Goal: Find specific page/section: Find specific page/section

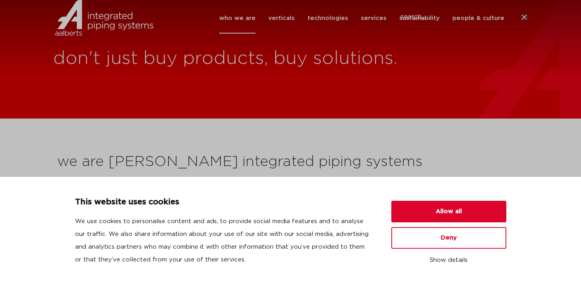
scroll to position [2, 0]
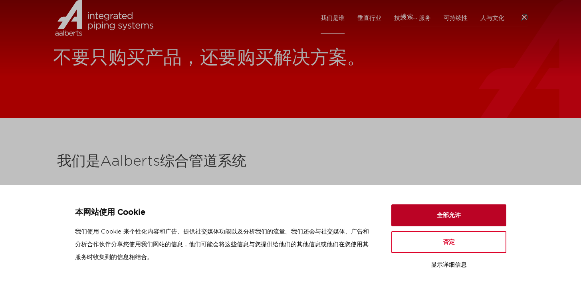
click at [480, 214] on button "全部允许" at bounding box center [448, 215] width 115 height 22
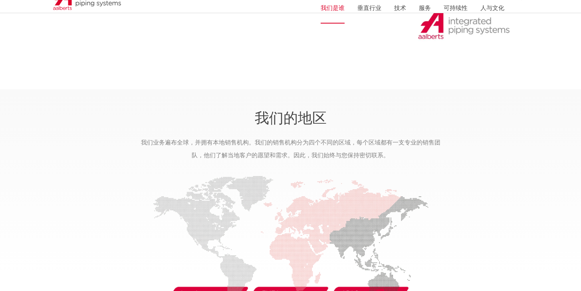
scroll to position [1035, 0]
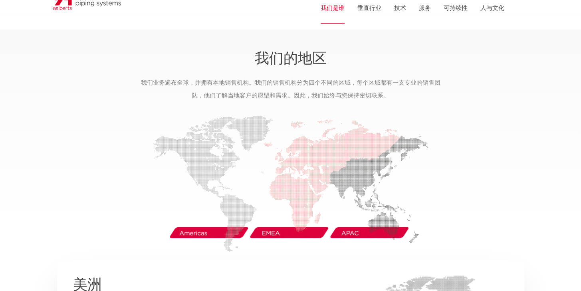
click at [205, 235] on img at bounding box center [291, 184] width 276 height 136
click at [200, 232] on img at bounding box center [291, 184] width 276 height 136
click at [360, 230] on img at bounding box center [291, 184] width 276 height 136
click at [351, 236] on img at bounding box center [291, 184] width 276 height 136
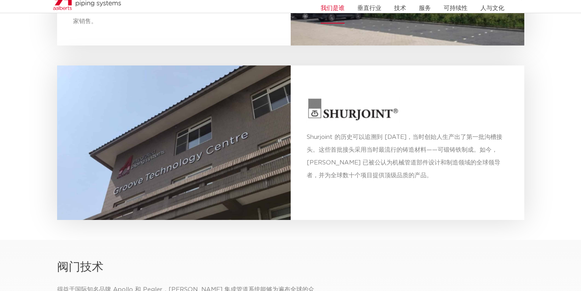
scroll to position [2172, 0]
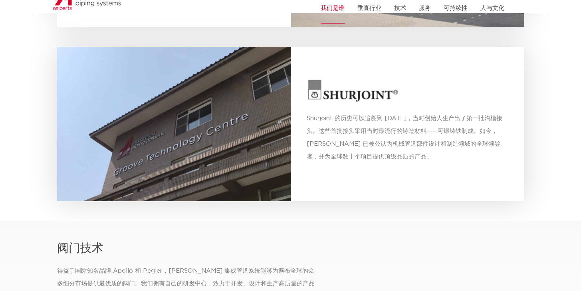
click at [218, 143] on div at bounding box center [174, 124] width 234 height 155
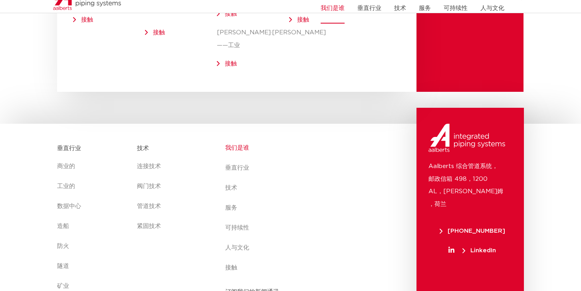
scroll to position [2927, 0]
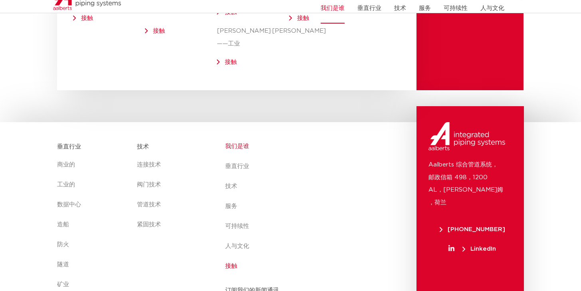
click at [236, 263] on font "接触" at bounding box center [231, 266] width 12 height 6
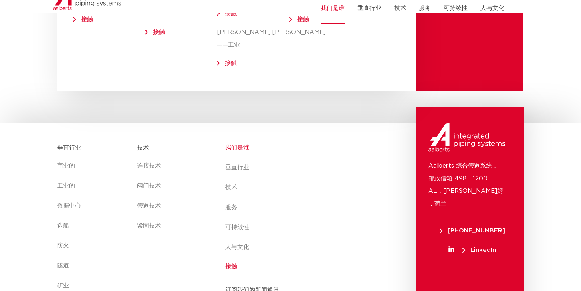
scroll to position [2925, 0]
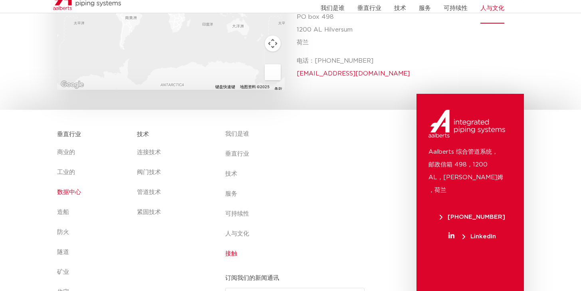
scroll to position [386, 0]
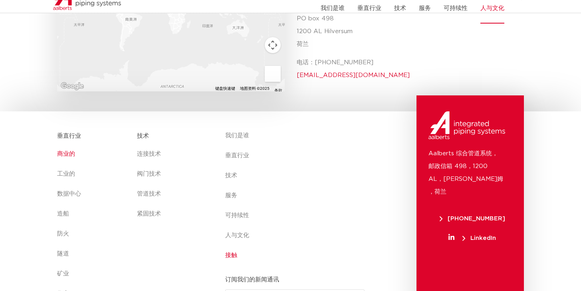
click at [71, 149] on font "商业的" at bounding box center [66, 154] width 18 height 10
